Goal: Transaction & Acquisition: Purchase product/service

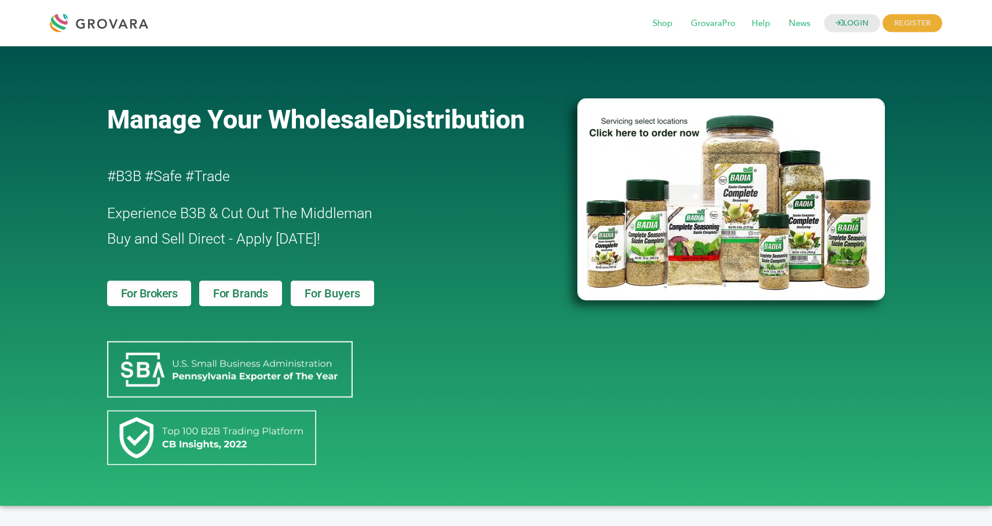
click at [603, 198] on img at bounding box center [730, 199] width 307 height 202
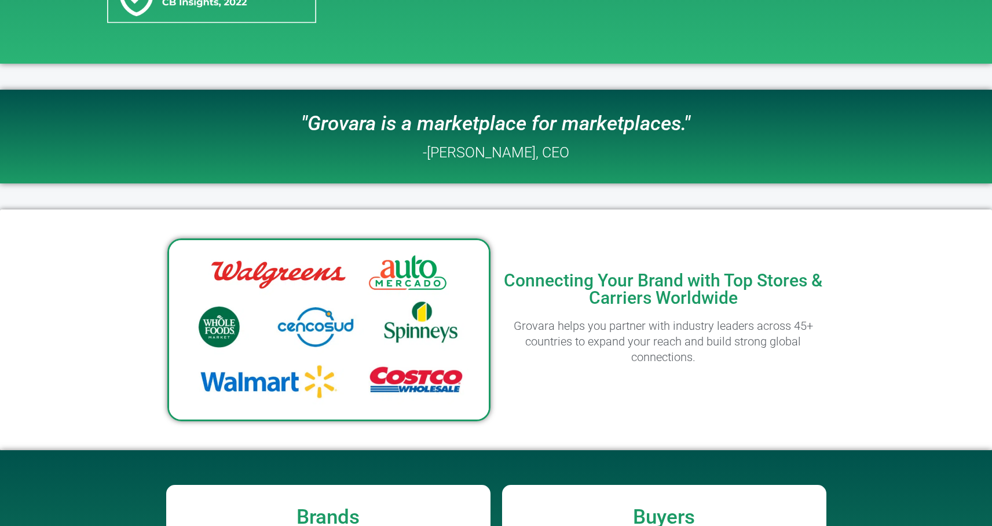
scroll to position [703, 0]
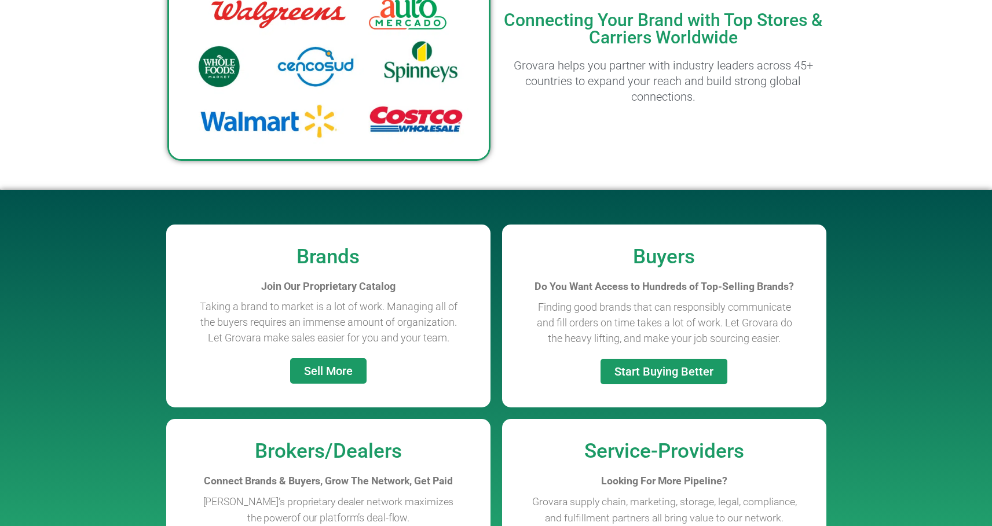
click at [425, 128] on img at bounding box center [328, 69] width 323 height 183
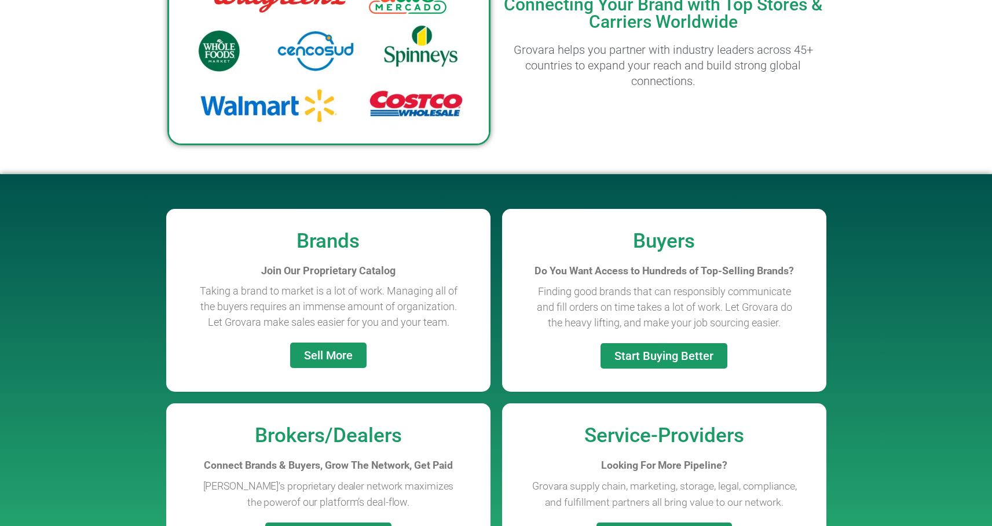
scroll to position [0, 0]
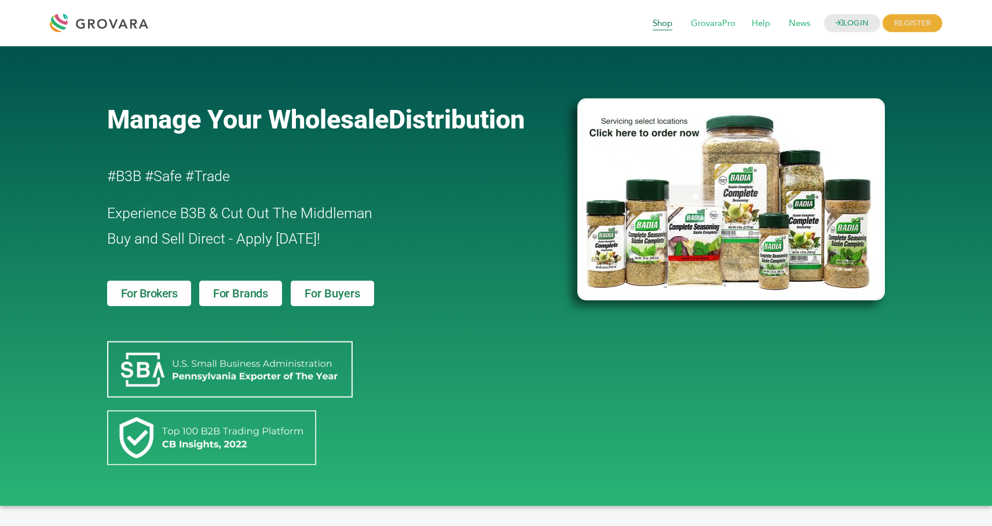
click at [657, 24] on span "Shop" at bounding box center [662, 24] width 36 height 22
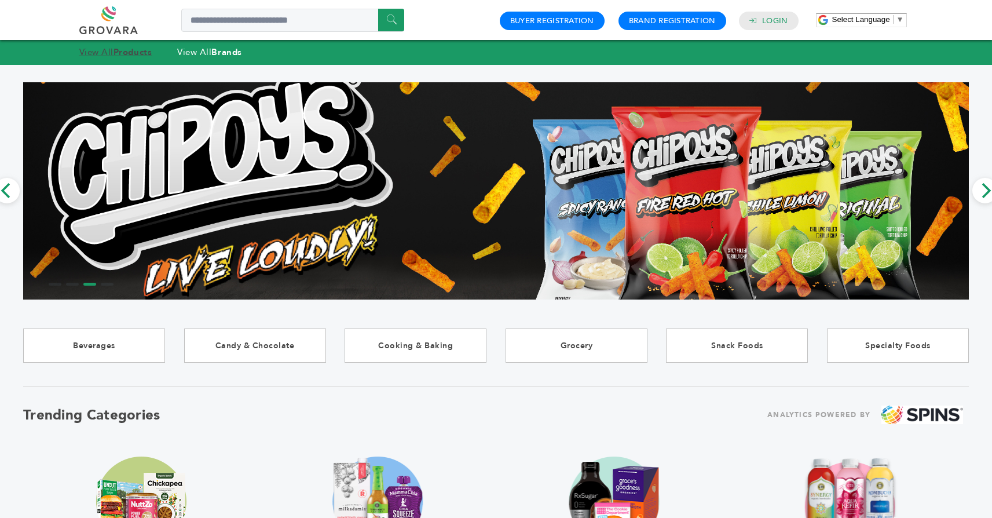
click at [113, 49] on link "View All Products" at bounding box center [115, 52] width 73 height 12
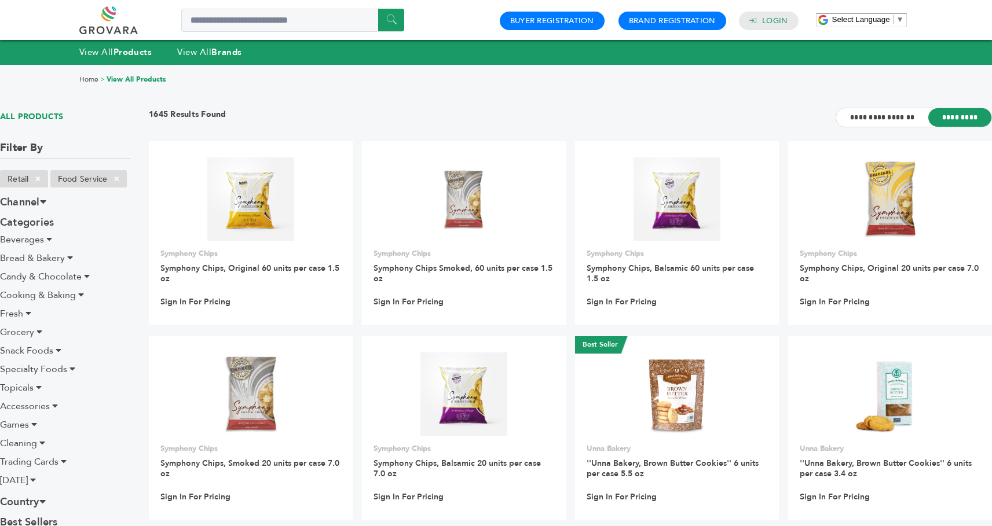
click at [209, 115] on h3 "1645 Results Found" at bounding box center [188, 118] width 78 height 18
